Goal: Task Accomplishment & Management: Manage account settings

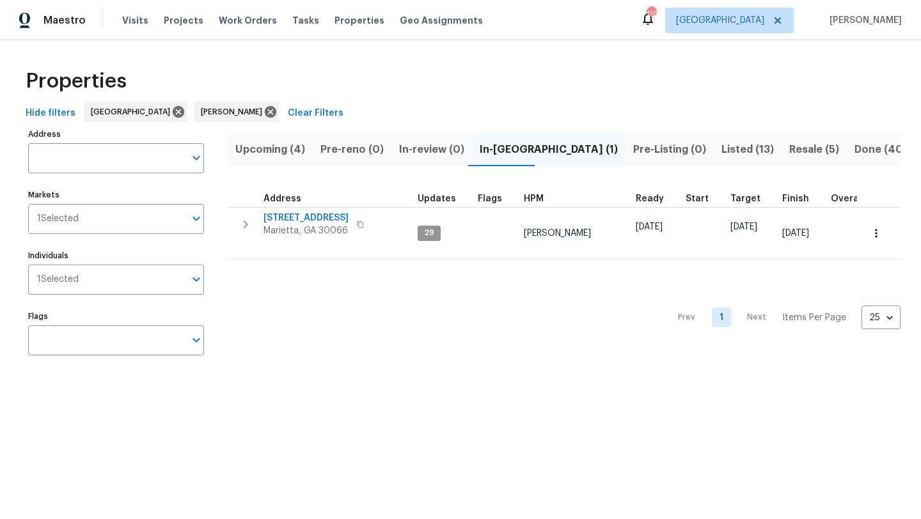
click at [260, 151] on span "Upcoming (4)" at bounding box center [270, 150] width 70 height 18
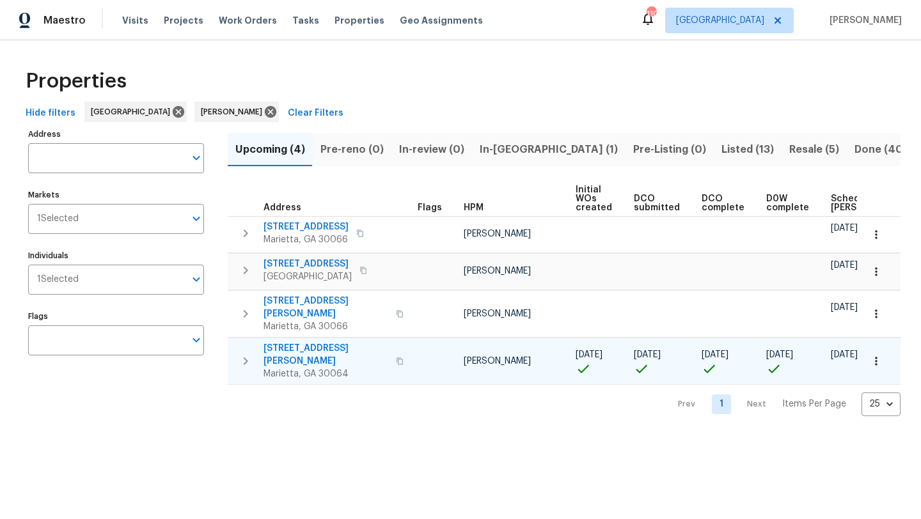
click at [875, 357] on icon "button" at bounding box center [876, 361] width 2 height 8
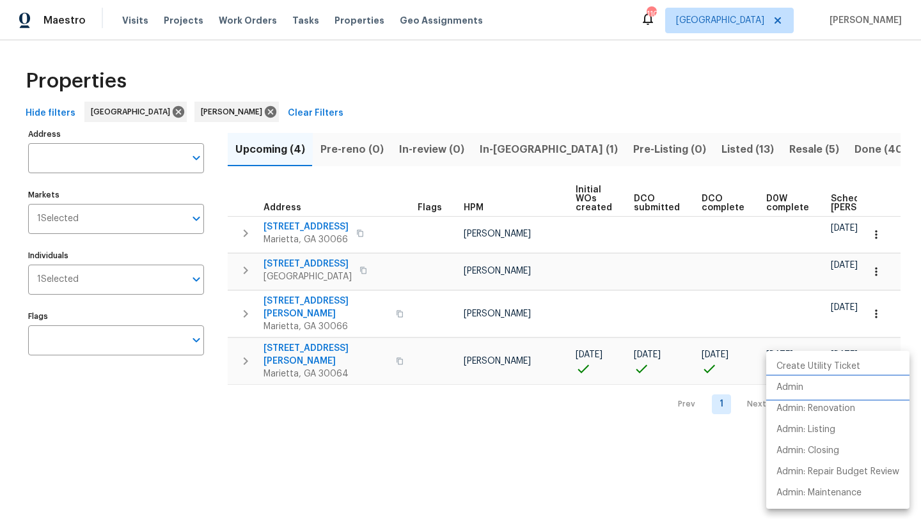
click at [792, 386] on p "Admin" at bounding box center [789, 387] width 27 height 13
click at [512, 151] on div at bounding box center [460, 259] width 921 height 519
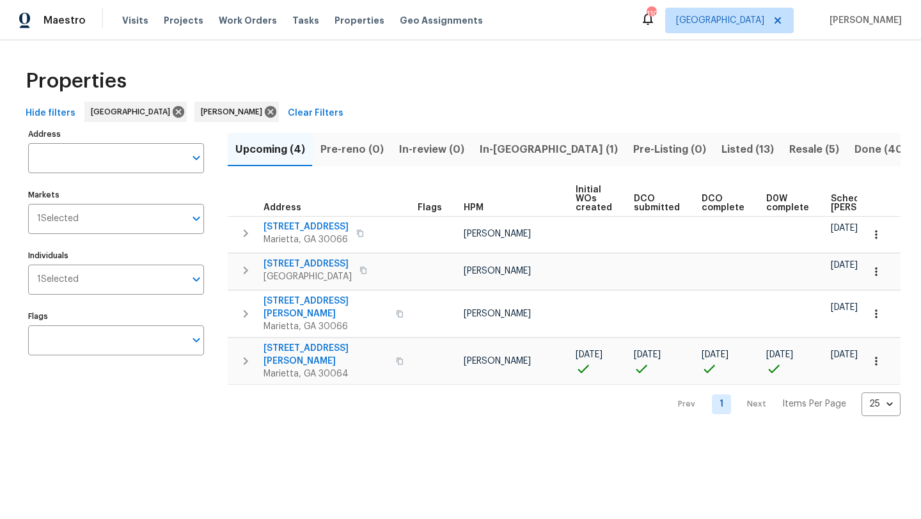
click at [512, 151] on span "In-[GEOGRAPHIC_DATA] (1)" at bounding box center [549, 150] width 138 height 18
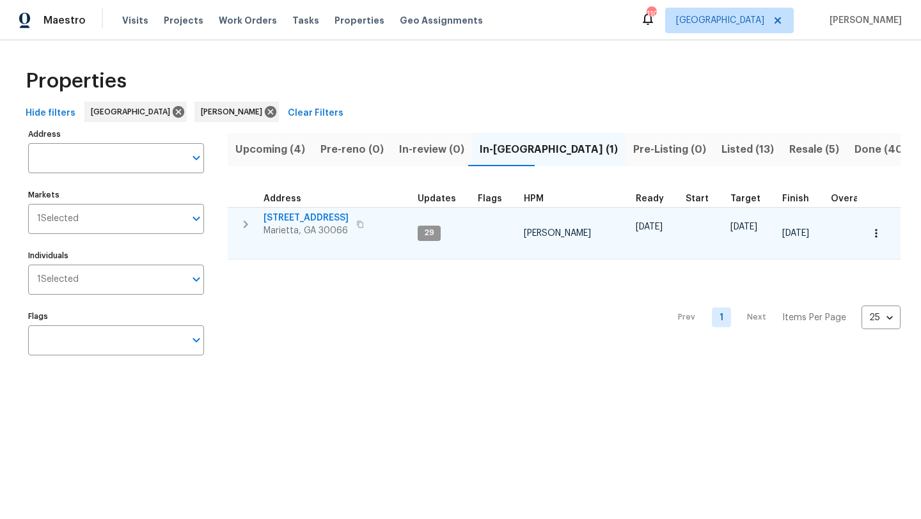
click at [329, 219] on span "[STREET_ADDRESS]" at bounding box center [305, 218] width 85 height 13
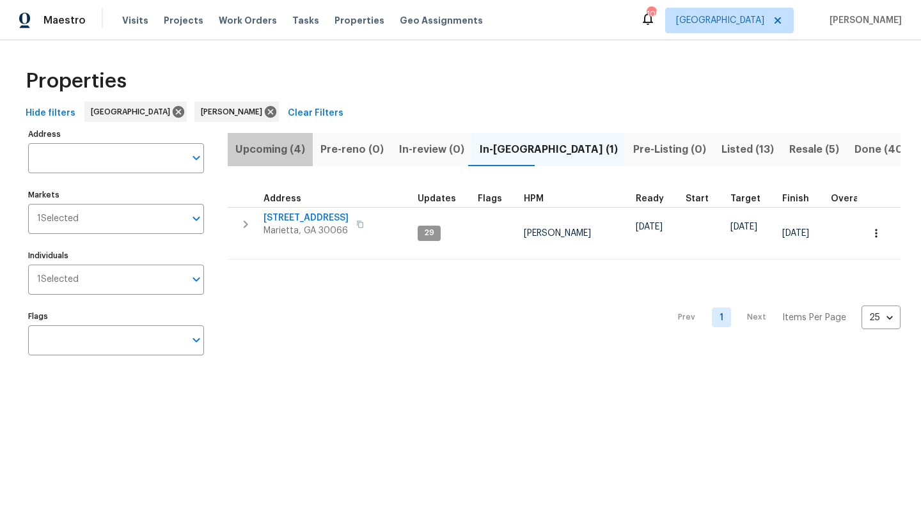
click at [255, 152] on span "Upcoming (4)" at bounding box center [270, 150] width 70 height 18
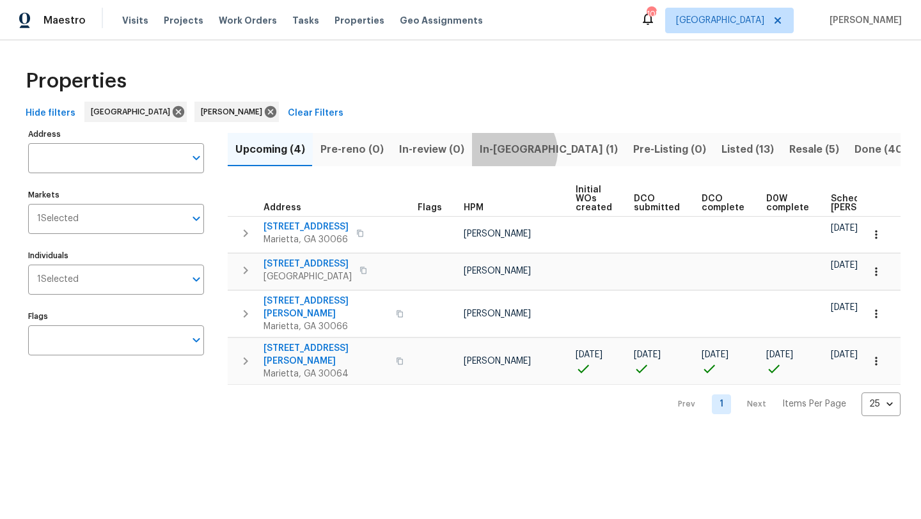
click at [508, 151] on span "In-[GEOGRAPHIC_DATA] (1)" at bounding box center [549, 150] width 138 height 18
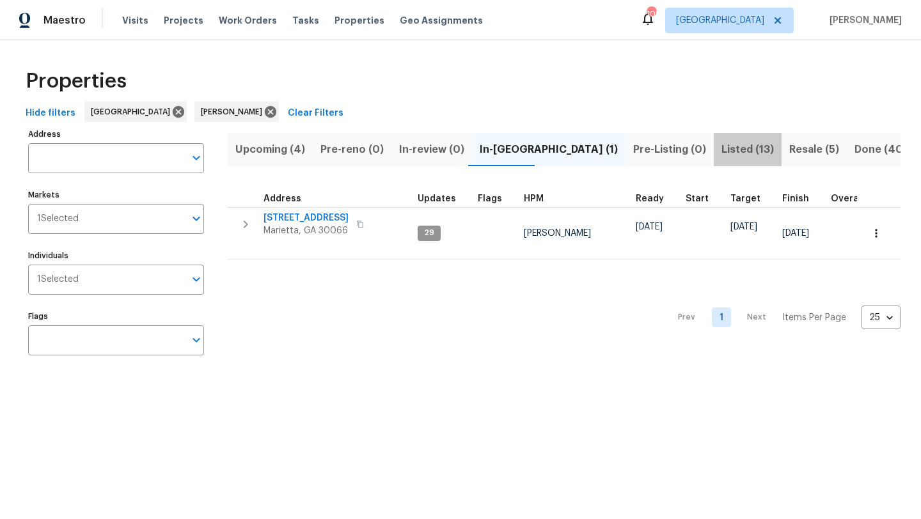
click at [721, 152] on span "Listed (13)" at bounding box center [747, 150] width 52 height 18
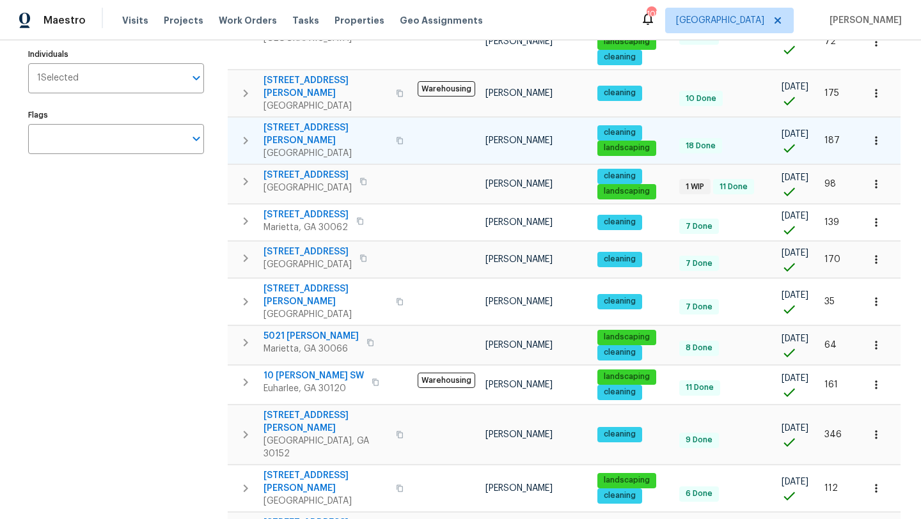
scroll to position [180, 0]
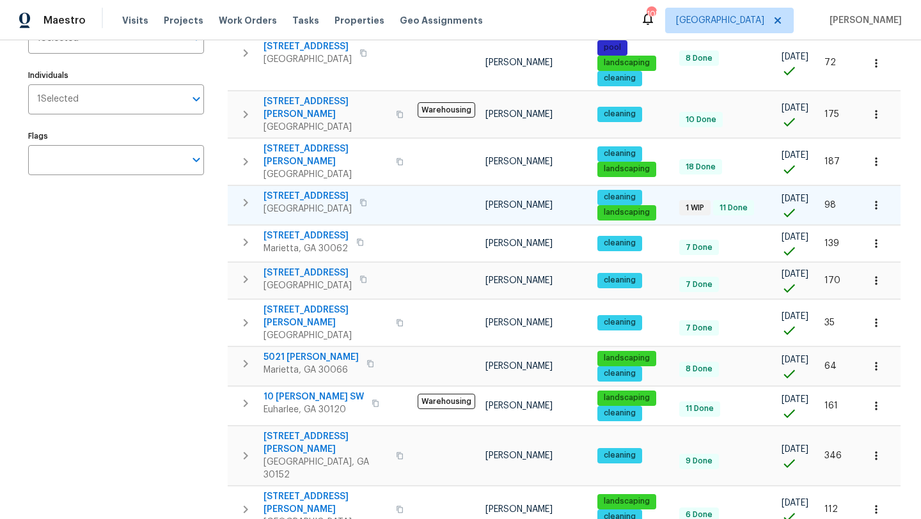
click at [346, 190] on span "[STREET_ADDRESS]" at bounding box center [307, 196] width 88 height 13
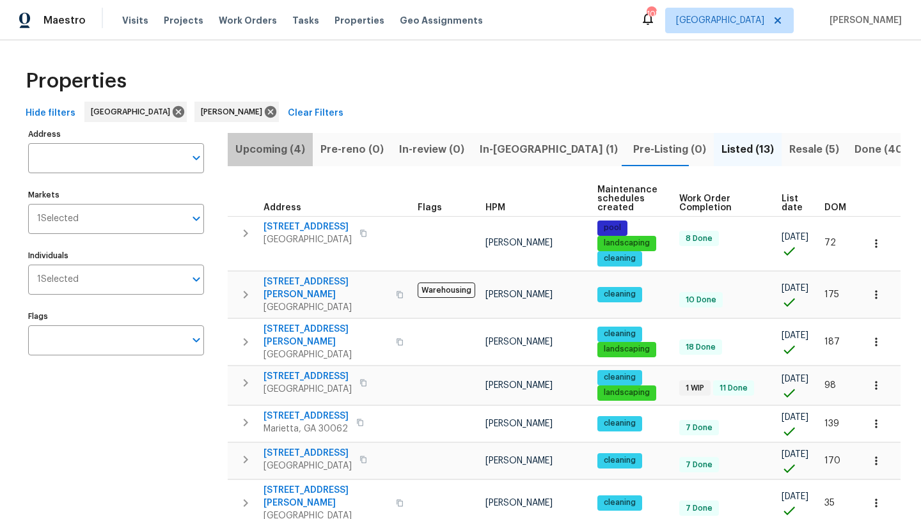
click at [298, 148] on span "Upcoming (4)" at bounding box center [270, 150] width 70 height 18
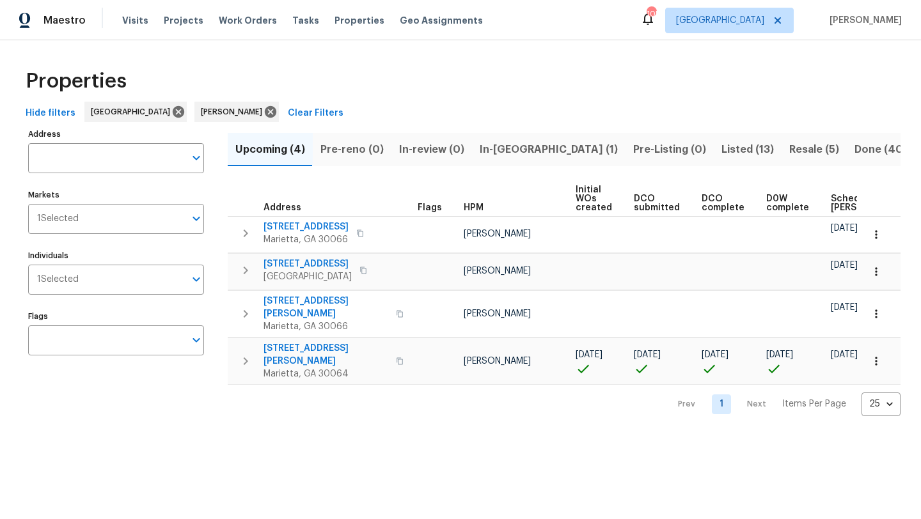
click at [500, 154] on span "In-[GEOGRAPHIC_DATA] (1)" at bounding box center [549, 150] width 138 height 18
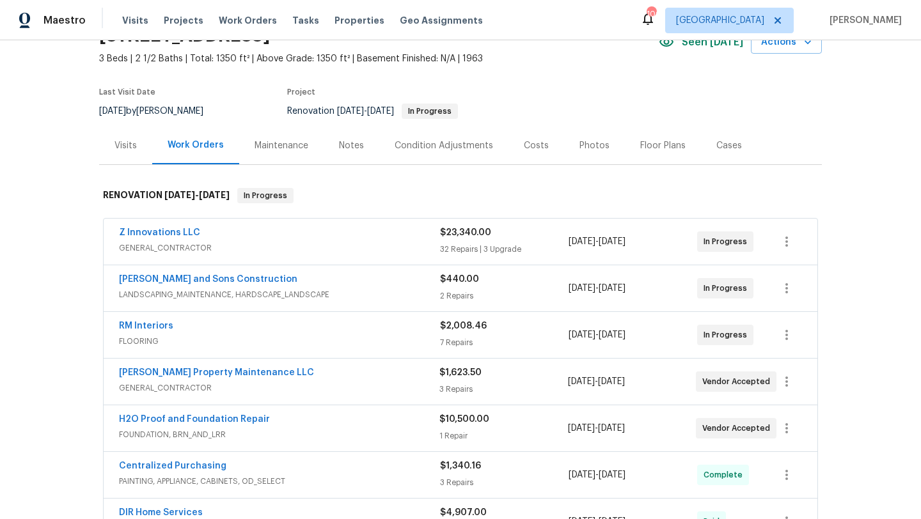
scroll to position [68, 0]
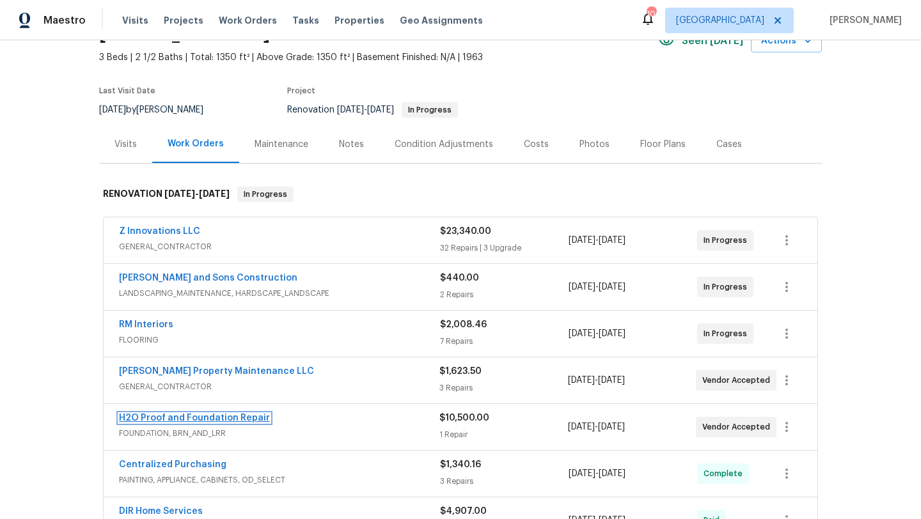
click at [202, 419] on link "H2O Proof and Foundation Repair" at bounding box center [194, 418] width 151 height 9
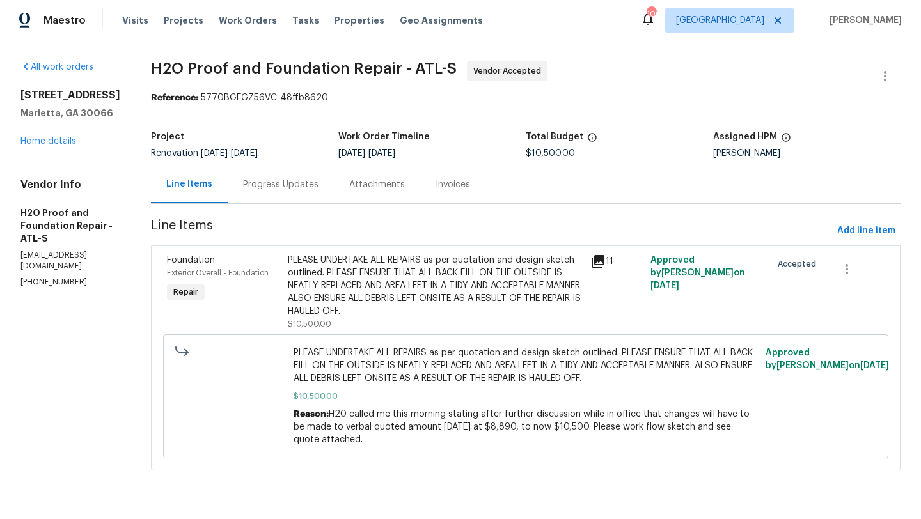
click at [281, 182] on div "Progress Updates" at bounding box center [280, 184] width 75 height 13
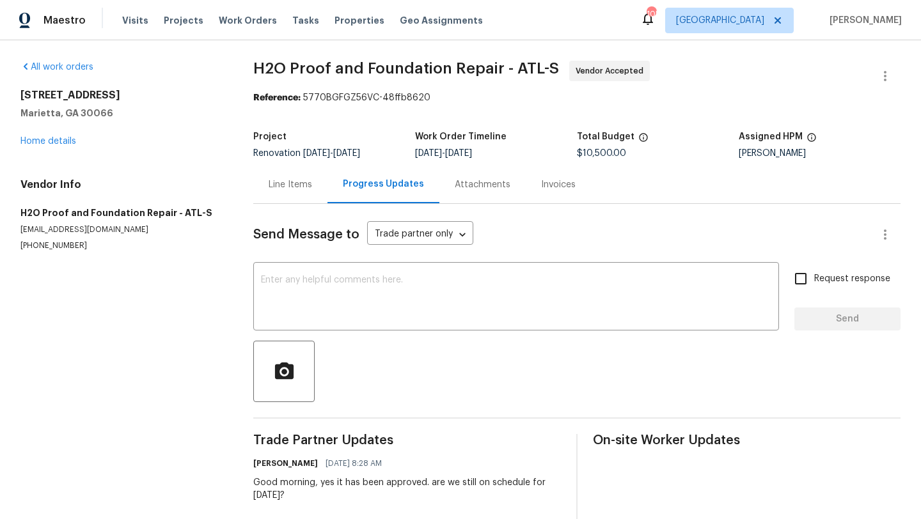
click at [297, 185] on div "Line Items" at bounding box center [290, 184] width 43 height 13
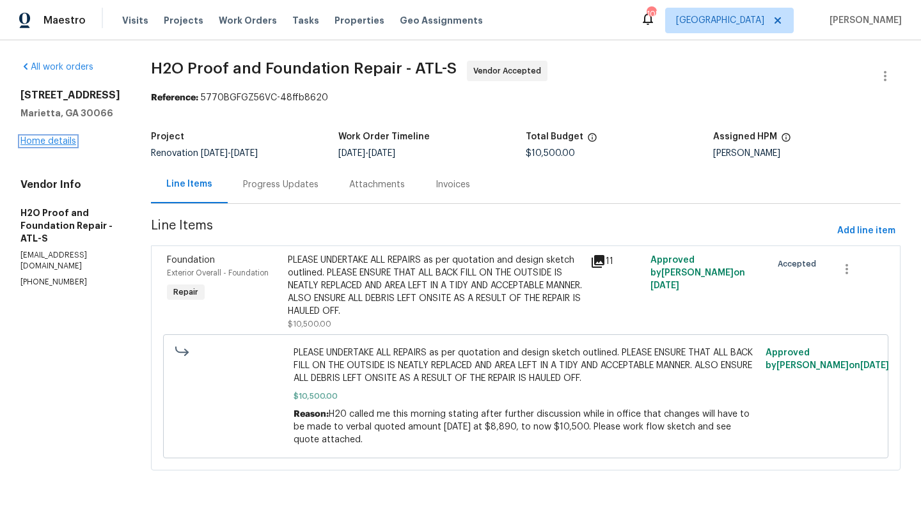
click at [65, 143] on link "Home details" at bounding box center [48, 141] width 56 height 9
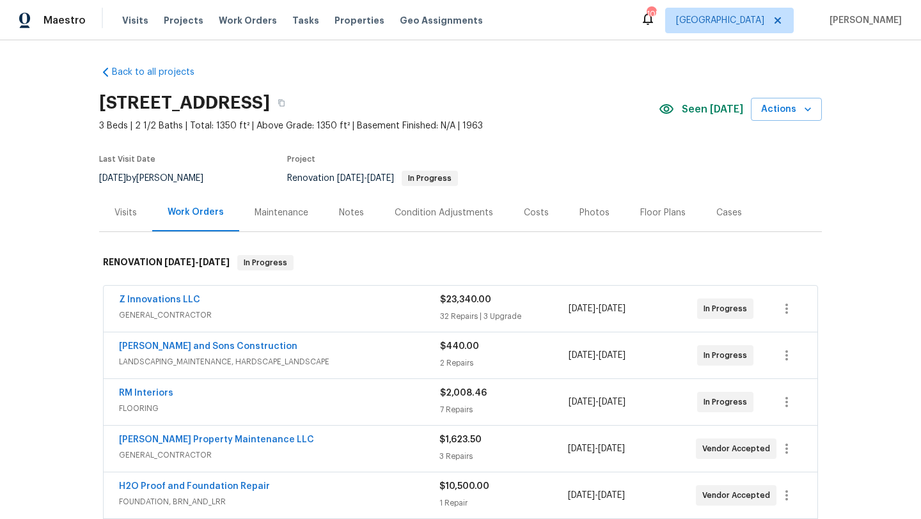
click at [343, 215] on div "Notes" at bounding box center [351, 213] width 25 height 13
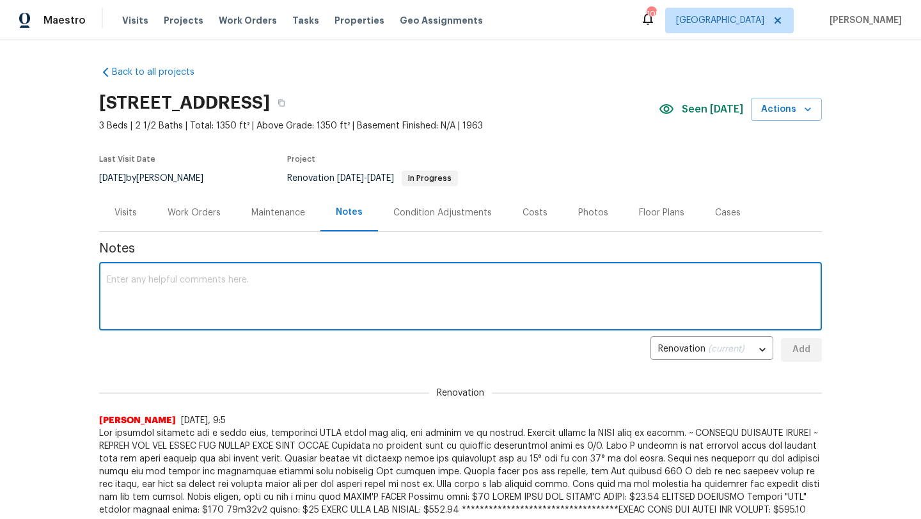
click at [243, 294] on textarea at bounding box center [460, 298] width 707 height 45
type textarea "H"
type textarea "Foundation TP has reach out"
click at [187, 218] on div "Work Orders" at bounding box center [194, 213] width 53 height 13
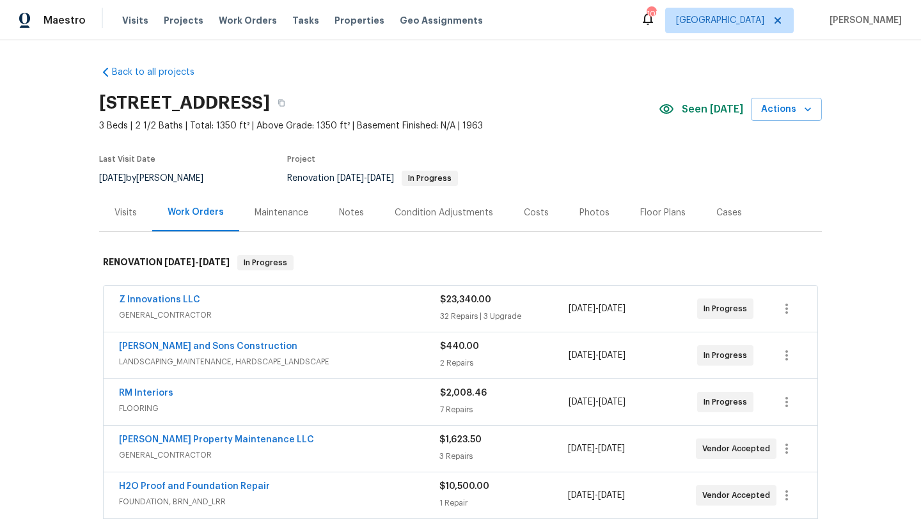
click at [343, 216] on div "Notes" at bounding box center [351, 213] width 25 height 13
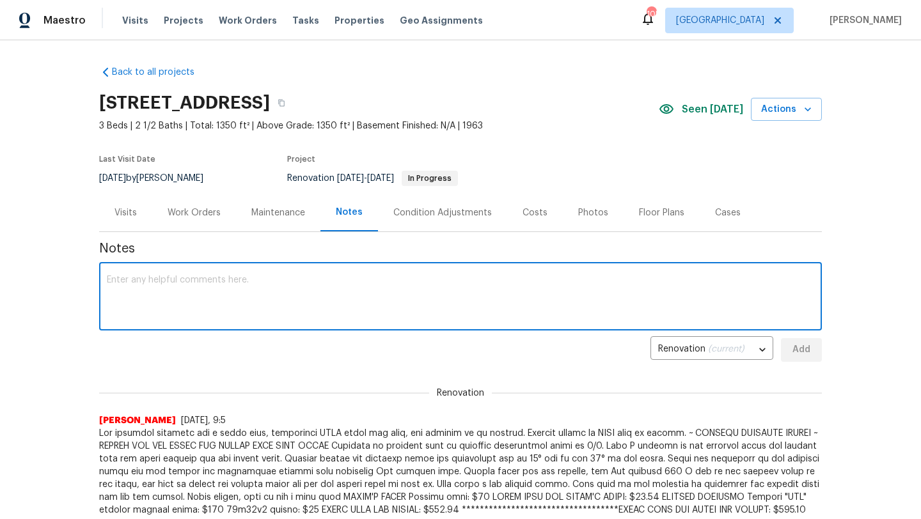
click at [232, 277] on textarea at bounding box center [460, 298] width 707 height 45
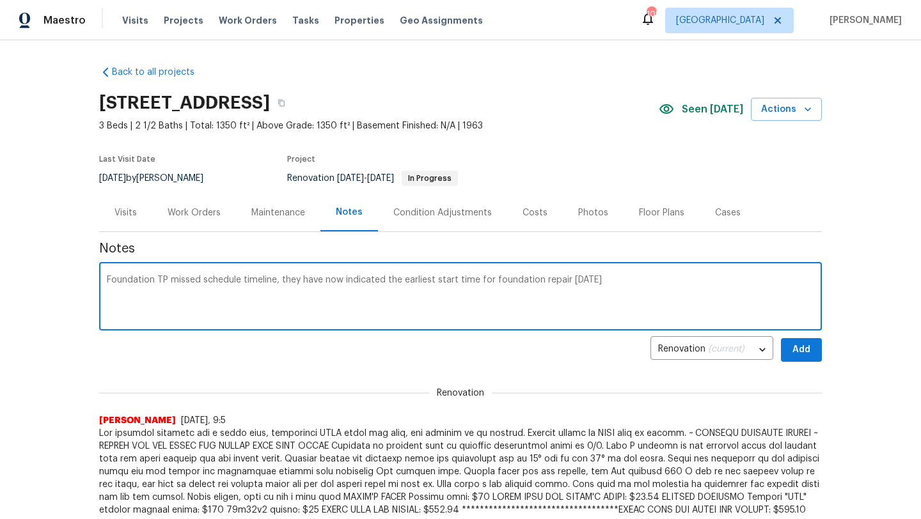
click at [636, 282] on textarea "Foundation TP missed schedule timeline, they have now indicated the earliest st…" at bounding box center [460, 298] width 707 height 45
click at [240, 285] on textarea "Foundation TP missed schedule timeline, they have now indicated the earliest st…" at bounding box center [460, 298] width 707 height 45
click at [239, 281] on textarea "Foundation TP missed schedule timeline, they have now indicated the earliest st…" at bounding box center [460, 298] width 707 height 45
click at [281, 281] on textarea "Foundation TP missed scheduled timeline, they have now indicated the earliest s…" at bounding box center [460, 298] width 707 height 45
click at [702, 281] on textarea "Foundation TP missed scheduled timeline for today 8/26, they have now indicated…" at bounding box center [460, 298] width 707 height 45
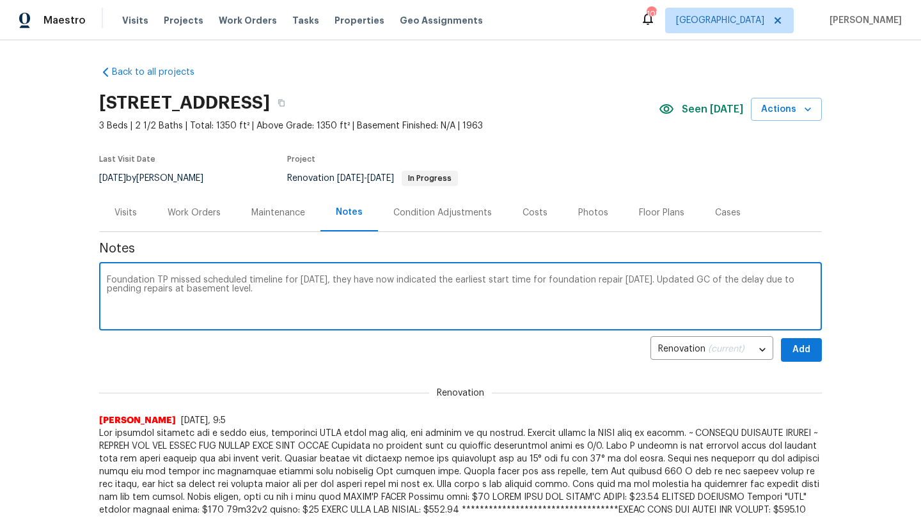
type textarea "Foundation TP missed scheduled timeline for today 8/26, they have now indicated…"
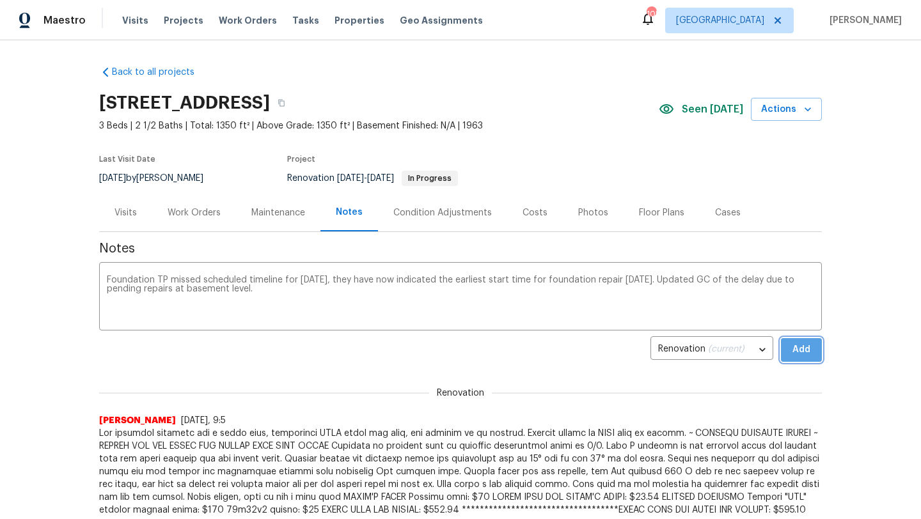
click at [803, 352] on span "Add" at bounding box center [801, 350] width 20 height 16
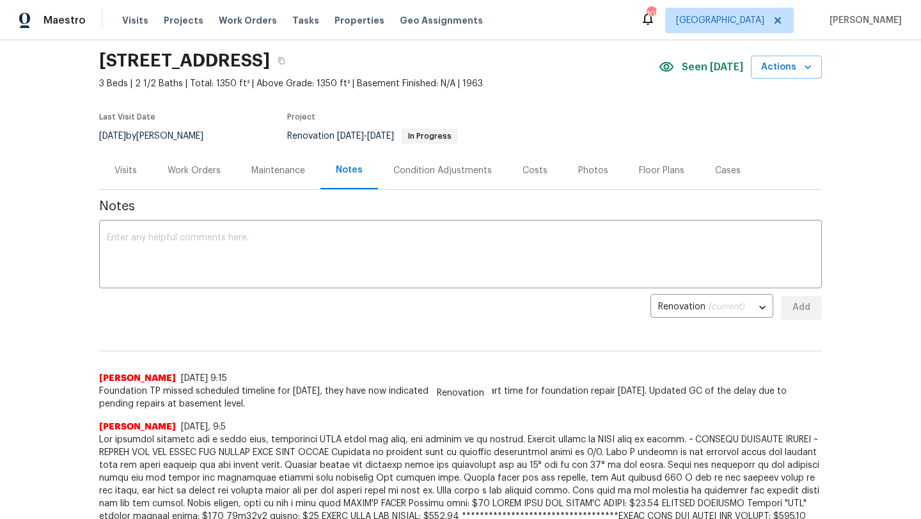
scroll to position [28, 0]
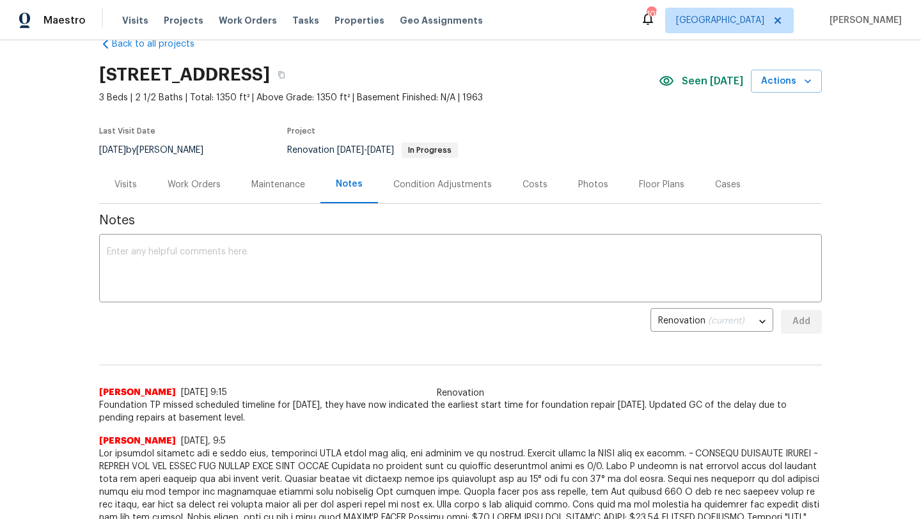
click at [207, 181] on div "Work Orders" at bounding box center [194, 184] width 53 height 13
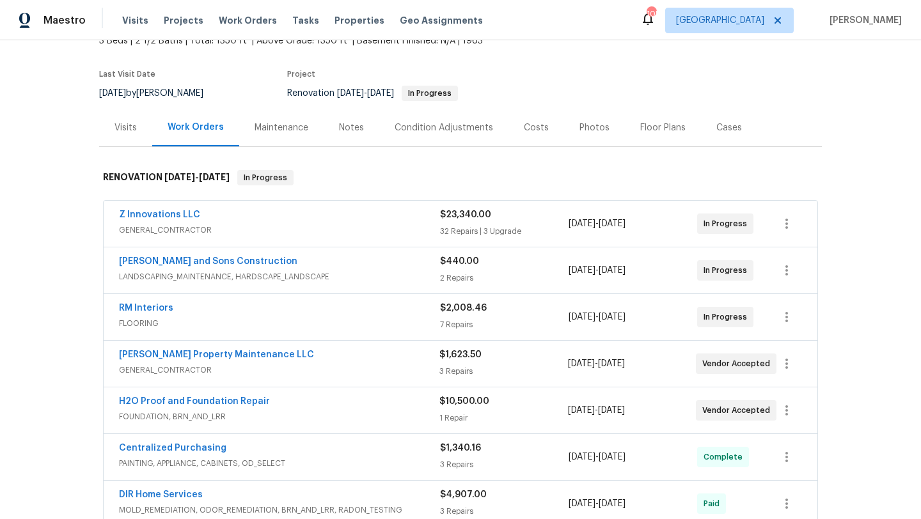
scroll to position [77, 0]
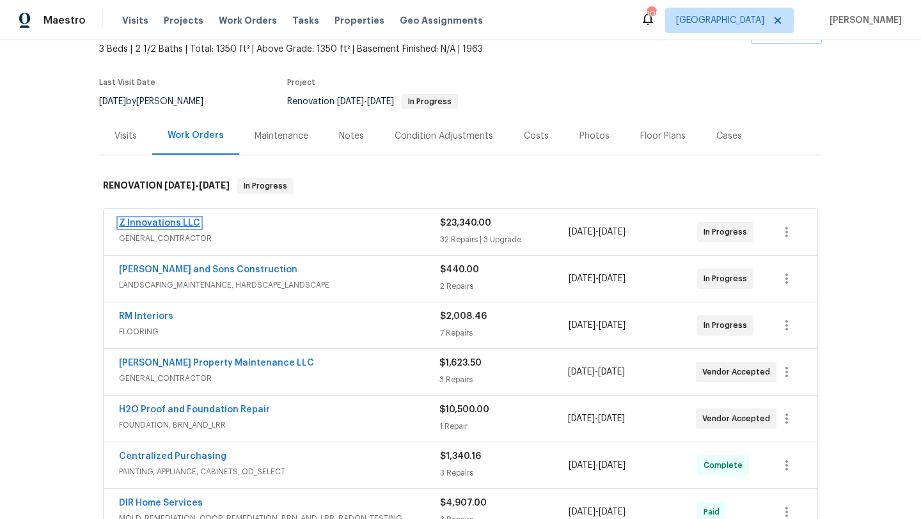
click at [182, 224] on link "Z Innovations LLC" at bounding box center [159, 223] width 81 height 9
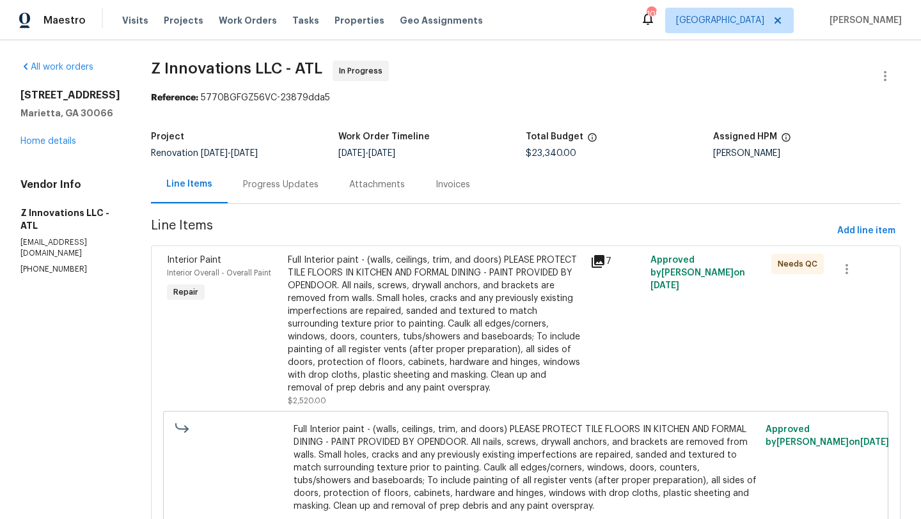
click at [288, 195] on div "Progress Updates" at bounding box center [281, 185] width 106 height 38
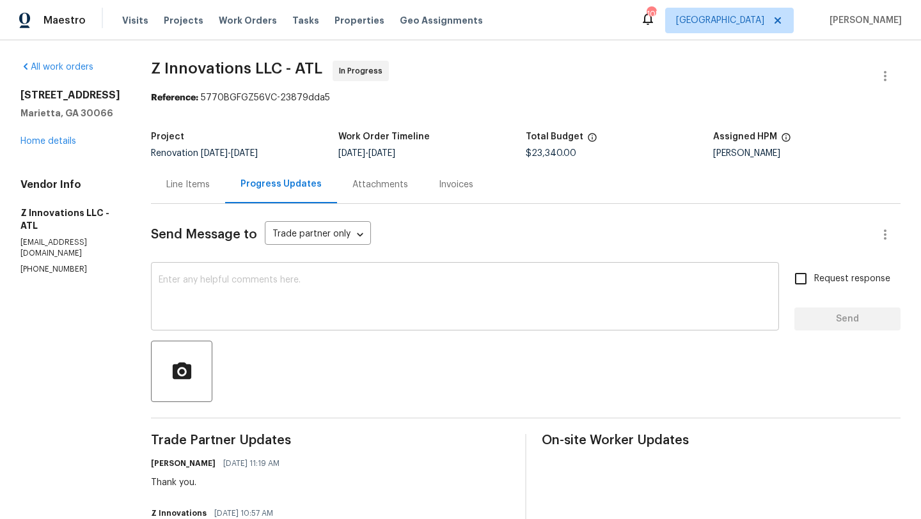
click at [279, 279] on textarea at bounding box center [465, 298] width 613 height 45
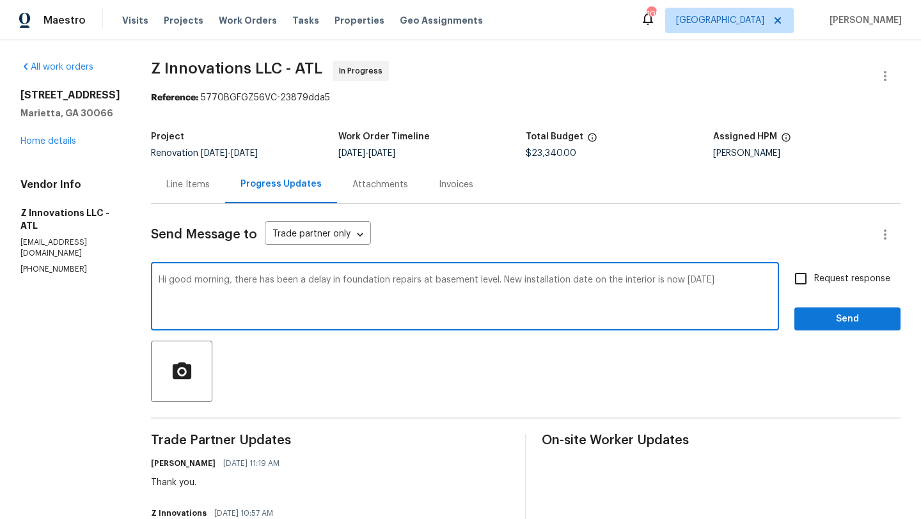
click at [564, 283] on textarea "Hi good morning, there has been a delay in foundation repairs at basement level…" at bounding box center [465, 298] width 613 height 45
click at [515, 282] on textarea "Hi good morning, there has been a delay in foundation repairs at basement level…" at bounding box center [465, 298] width 613 height 45
click at [340, 299] on textarea "Hi good morning, there has been a delay in foundation repairs at basement level…" at bounding box center [465, 298] width 613 height 45
type textarea "Hi good morning, there has been a delay in foundation repairs at basement level…"
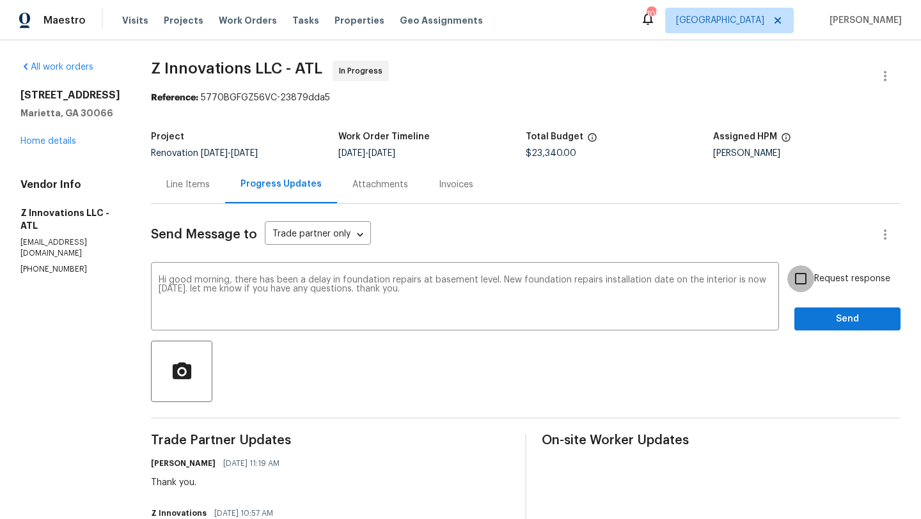
click at [798, 284] on input "Request response" at bounding box center [800, 278] width 27 height 27
checkbox input "true"
click at [825, 318] on span "Send" at bounding box center [847, 319] width 86 height 16
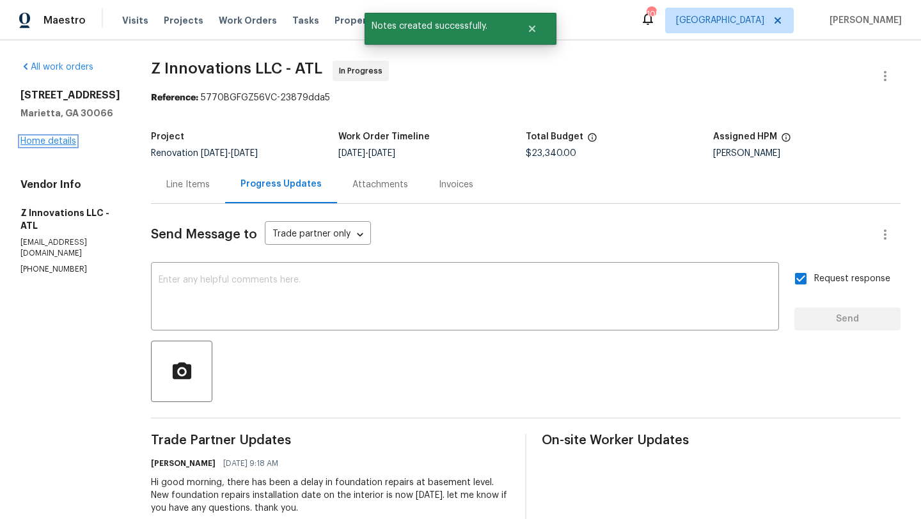
click at [70, 144] on link "Home details" at bounding box center [48, 141] width 56 height 9
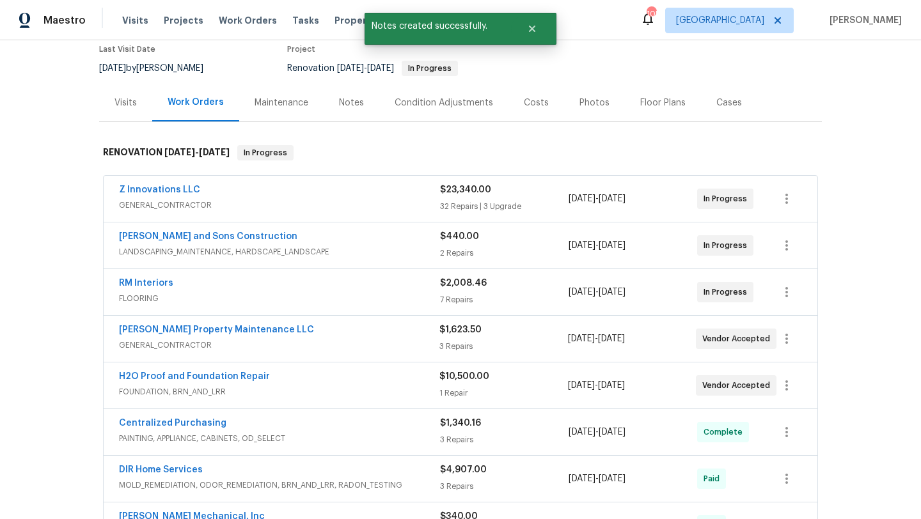
scroll to position [113, 0]
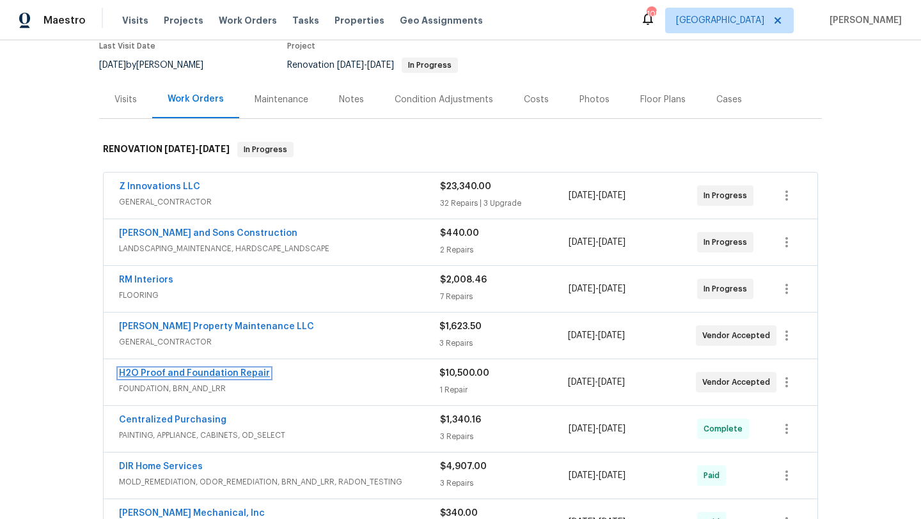
click at [239, 375] on link "H2O Proof and Foundation Repair" at bounding box center [194, 373] width 151 height 9
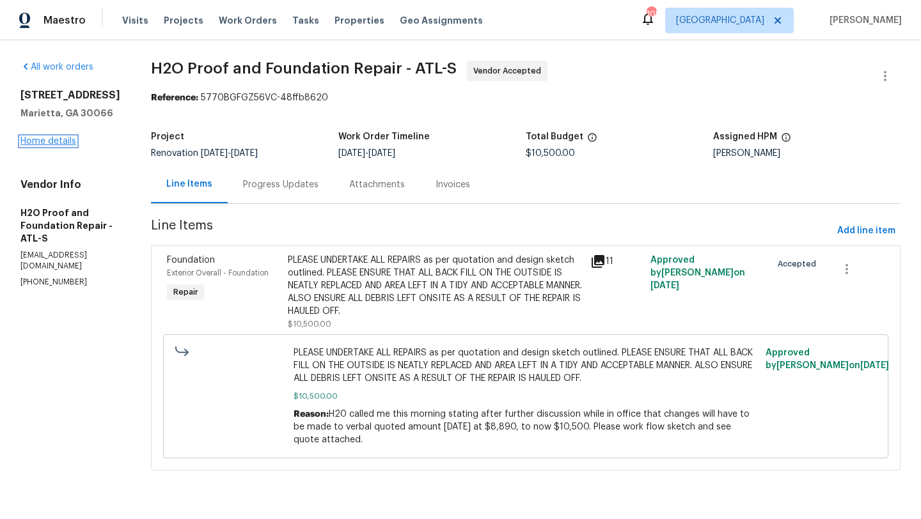
click at [68, 139] on link "Home details" at bounding box center [48, 141] width 56 height 9
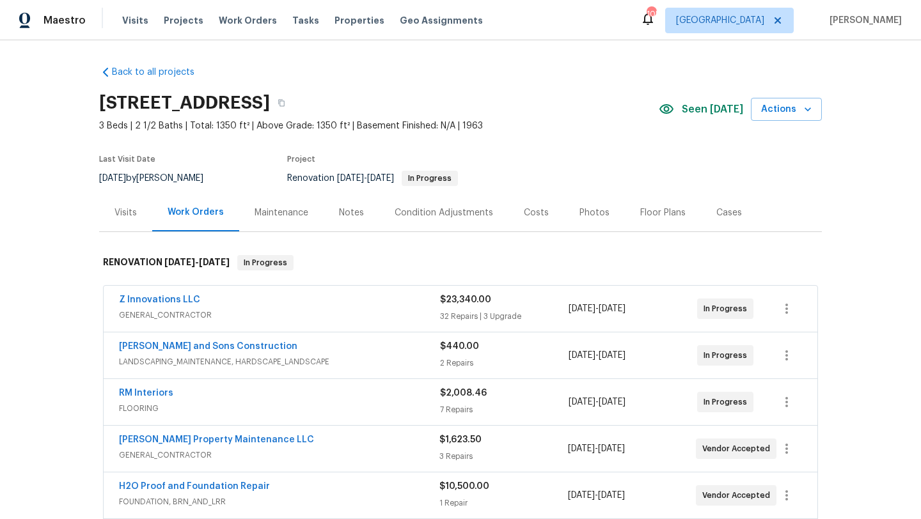
click at [341, 221] on div "Notes" at bounding box center [352, 213] width 56 height 38
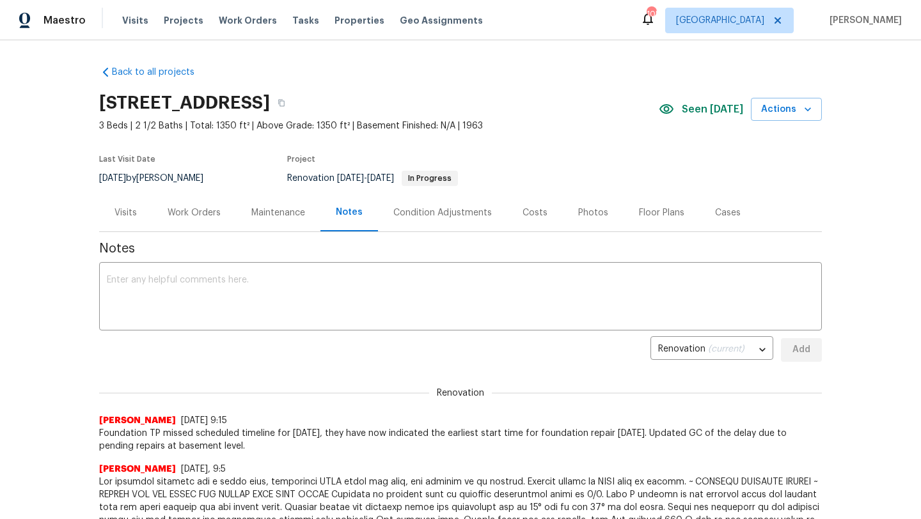
click at [130, 214] on div "Visits" at bounding box center [125, 213] width 22 height 13
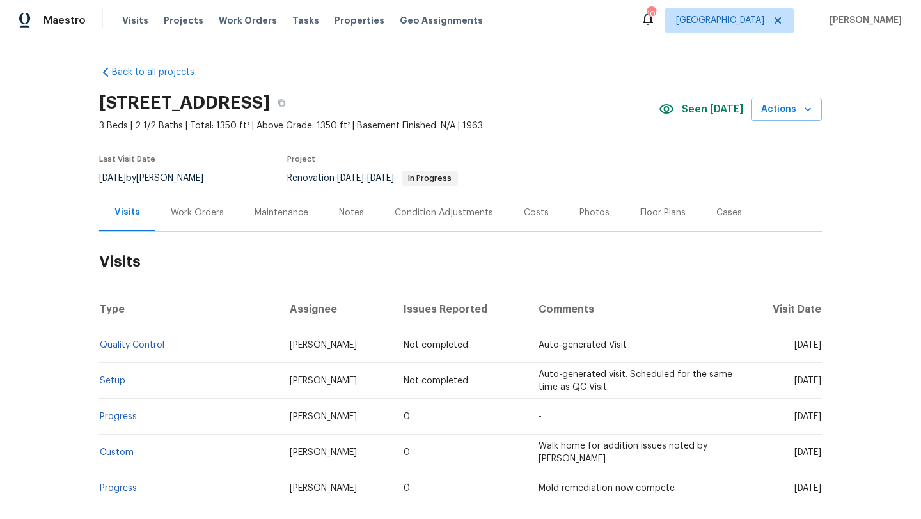
click at [339, 211] on div "Notes" at bounding box center [351, 213] width 25 height 13
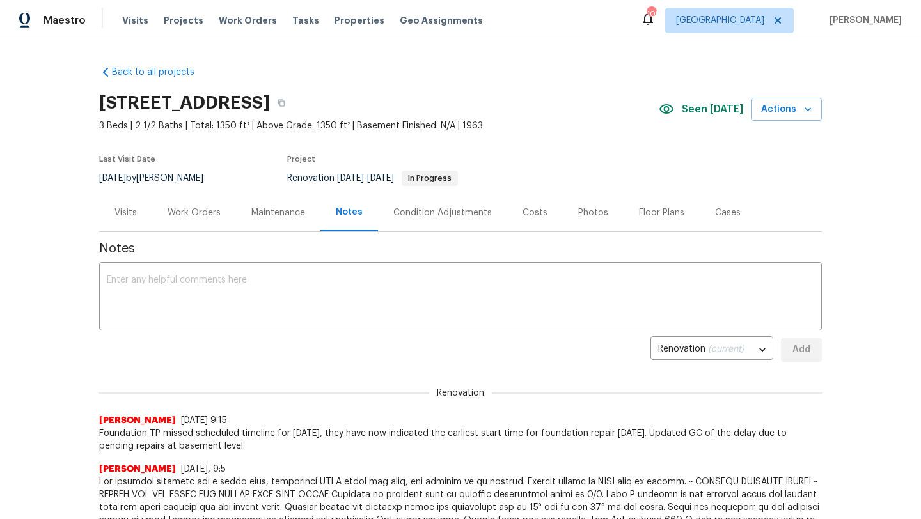
click at [136, 213] on div "Visits" at bounding box center [125, 213] width 22 height 13
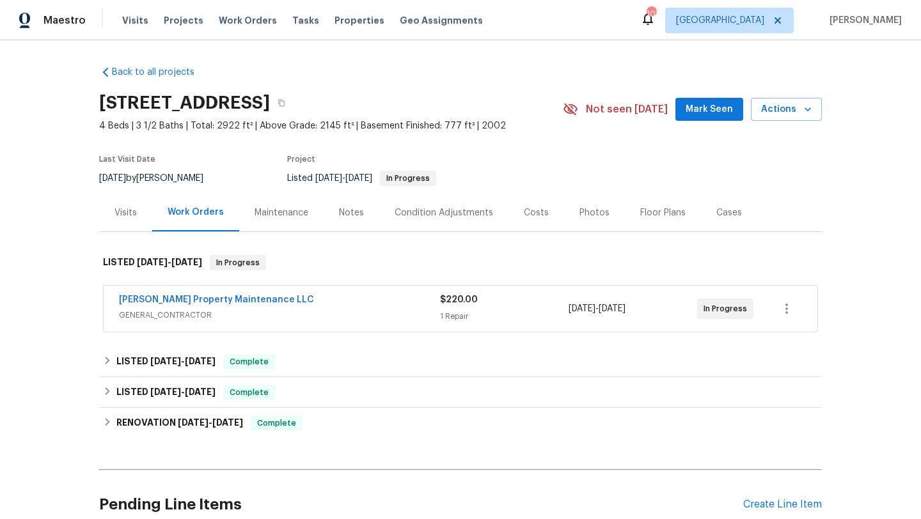
click at [698, 118] on button "Mark Seen" at bounding box center [709, 110] width 68 height 24
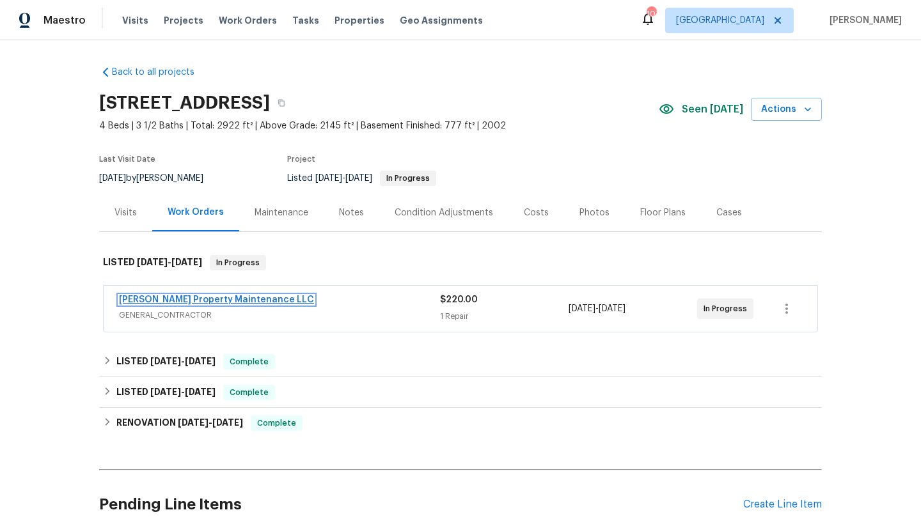
click at [203, 301] on link "[PERSON_NAME] Property Maintenance LLC" at bounding box center [216, 299] width 195 height 9
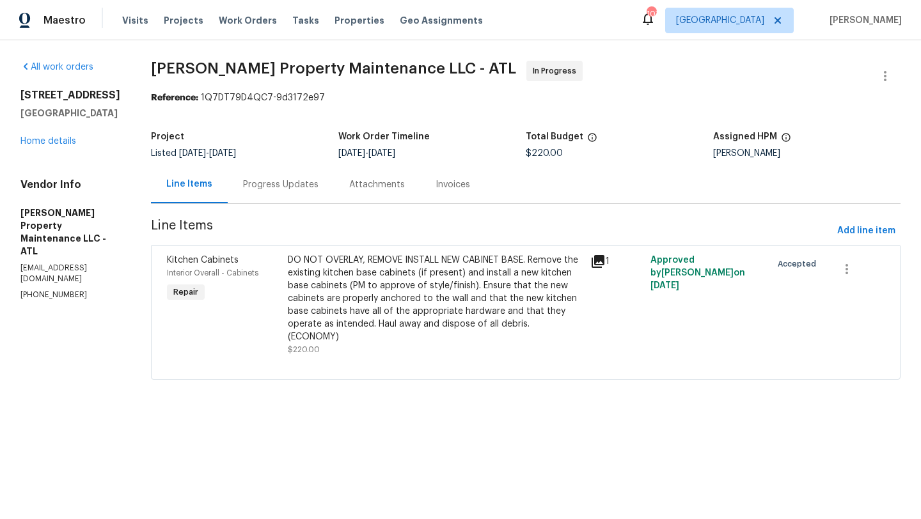
click at [293, 182] on div "Progress Updates" at bounding box center [280, 184] width 75 height 13
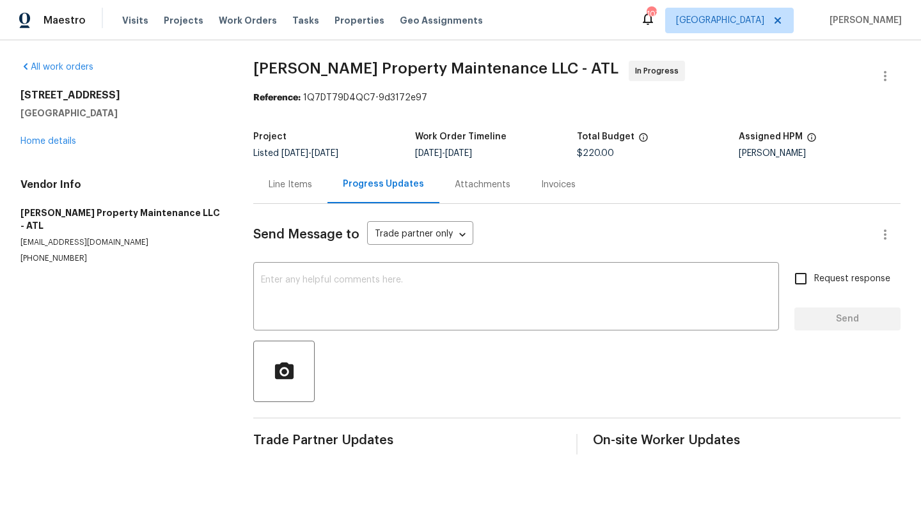
click at [287, 184] on div "Line Items" at bounding box center [290, 184] width 43 height 13
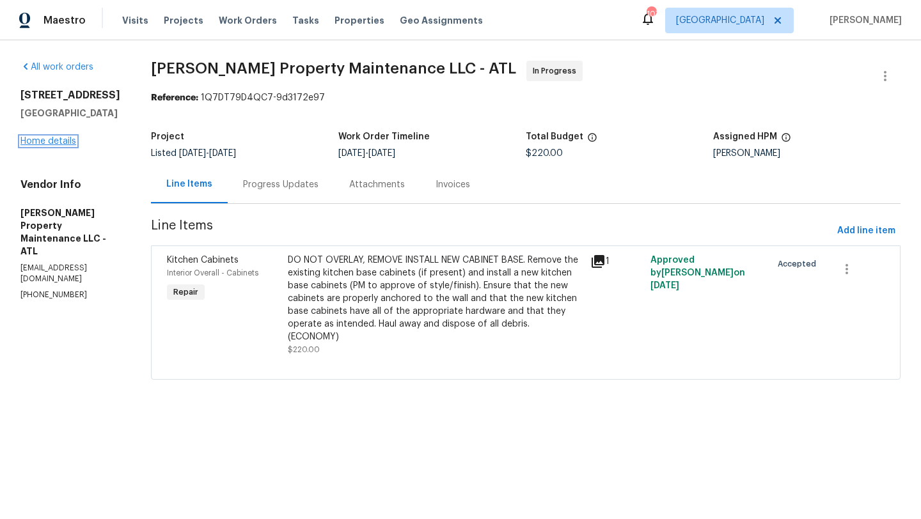
click at [57, 146] on link "Home details" at bounding box center [48, 141] width 56 height 9
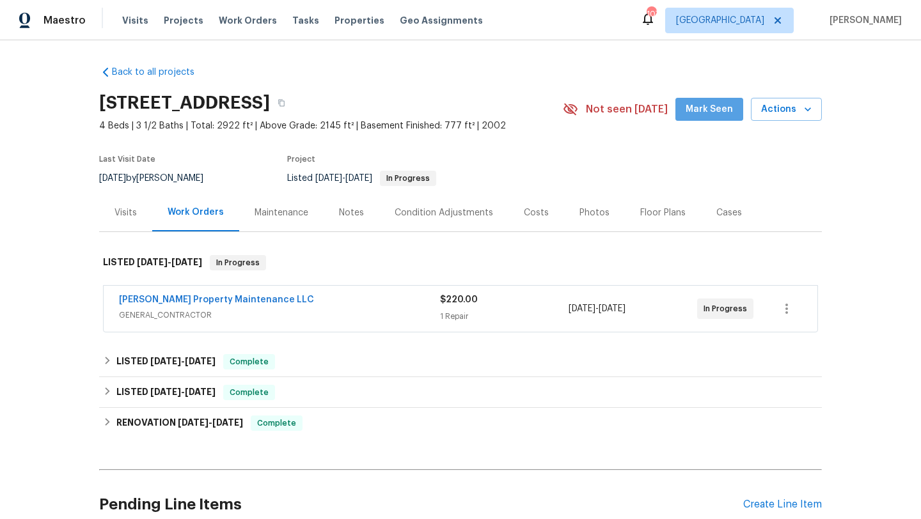
click at [721, 113] on span "Mark Seen" at bounding box center [708, 110] width 47 height 16
